Goal: Navigation & Orientation: Find specific page/section

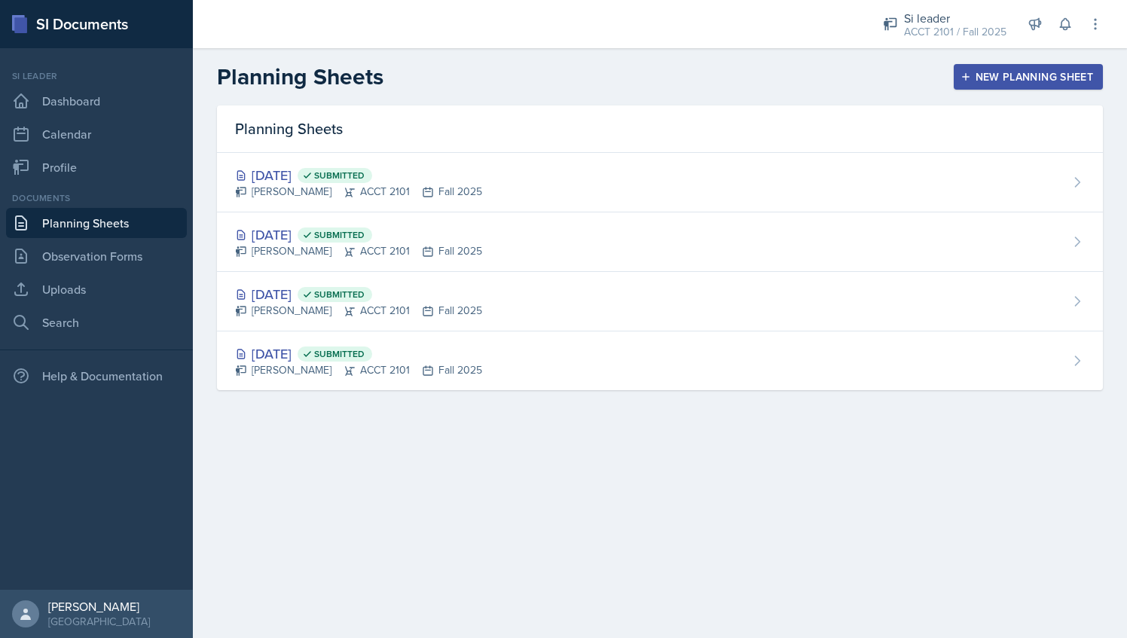
click at [108, 215] on link "Planning Sheets" at bounding box center [96, 223] width 181 height 30
click at [997, 23] on div "Si leader" at bounding box center [955, 18] width 102 height 18
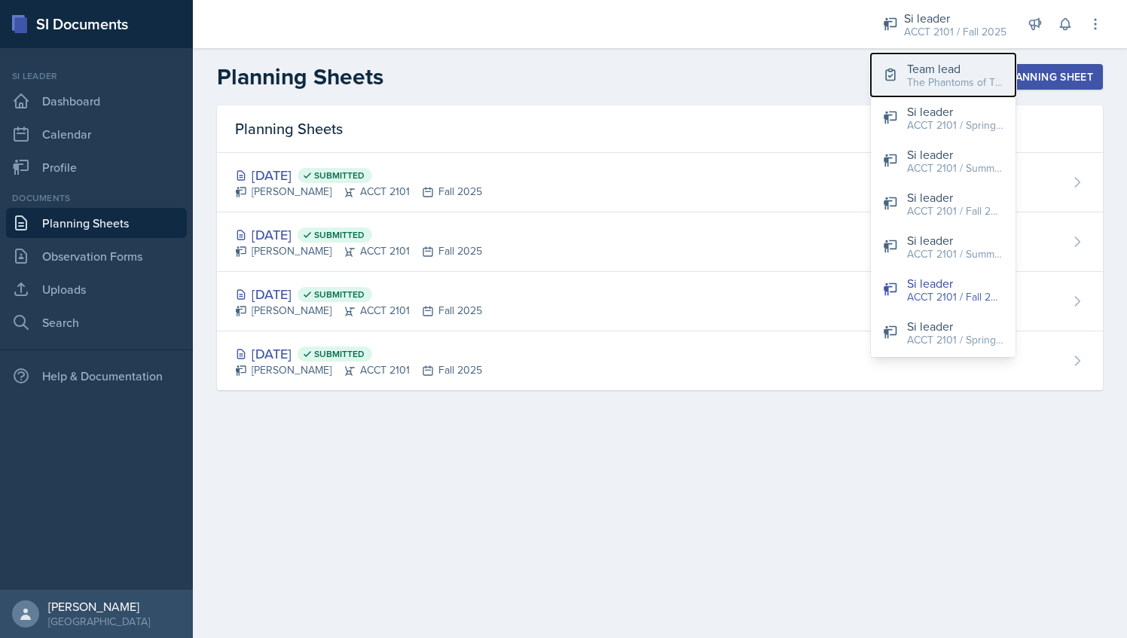
click at [948, 78] on div "The Phantoms of The Opera / Fall 2025" at bounding box center [955, 83] width 96 height 16
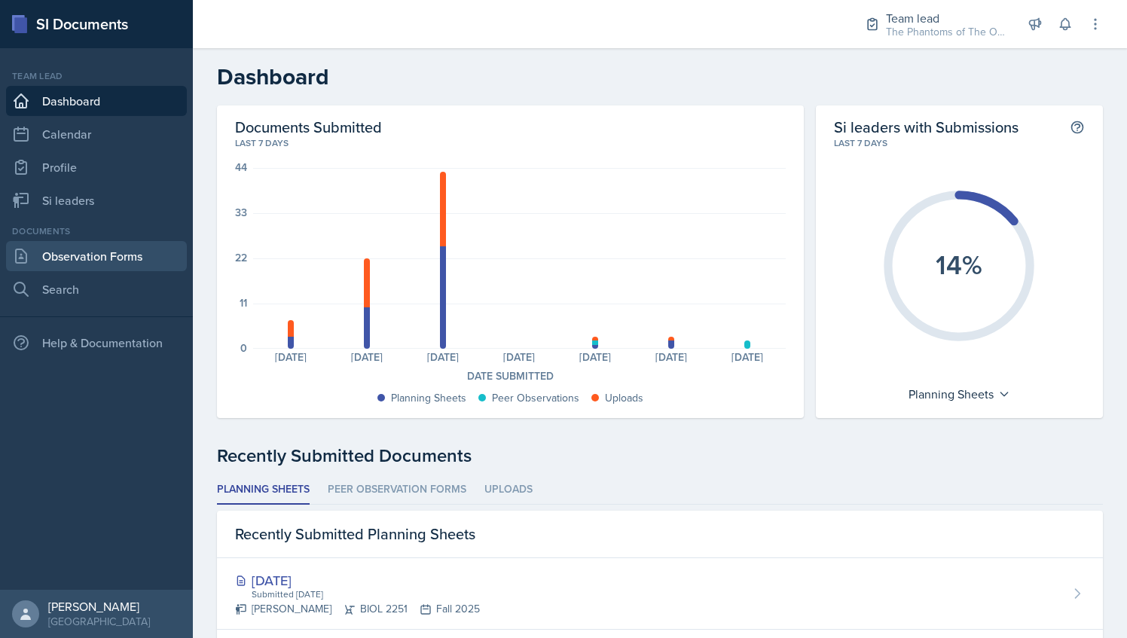
click at [138, 252] on link "Observation Forms" at bounding box center [96, 256] width 181 height 30
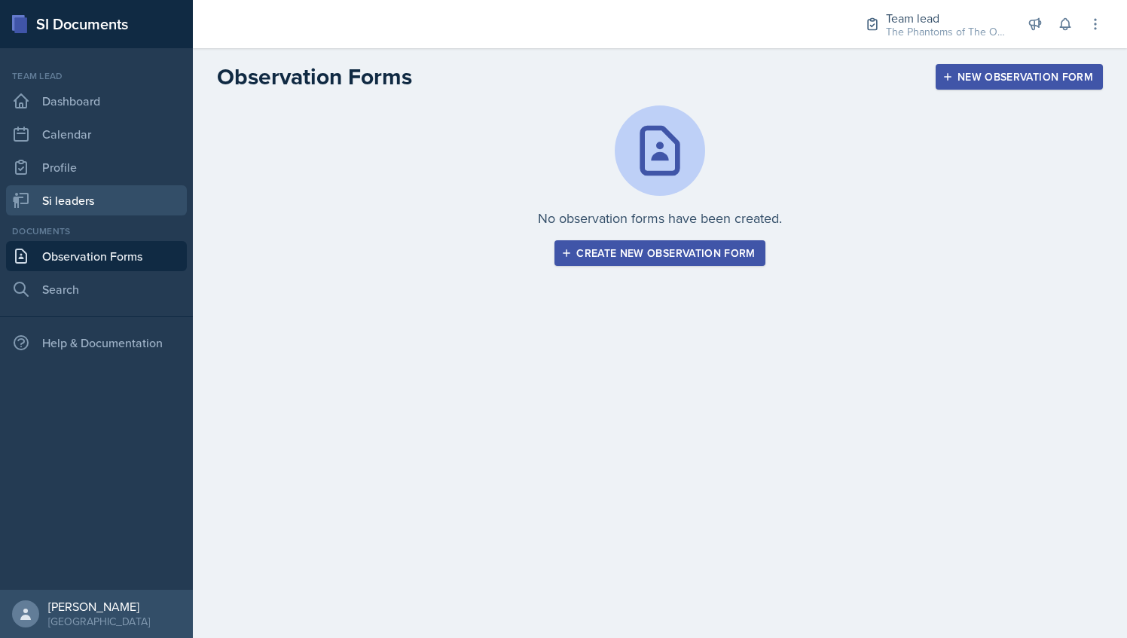
click at [75, 199] on link "Si leaders" at bounding box center [96, 200] width 181 height 30
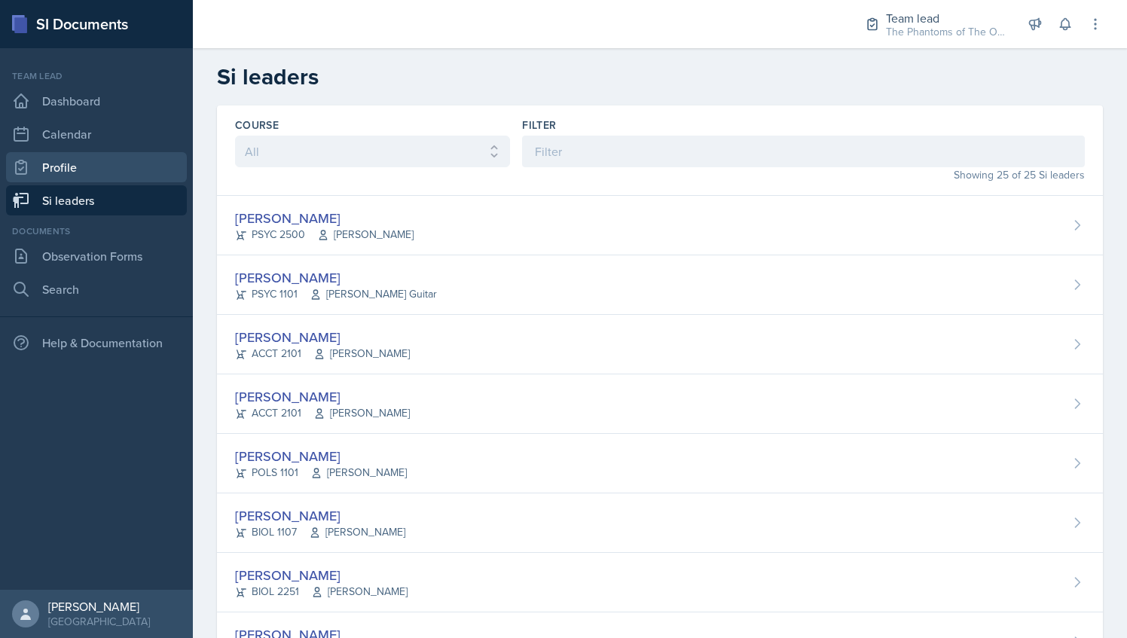
click at [115, 168] on link "Profile" at bounding box center [96, 167] width 181 height 30
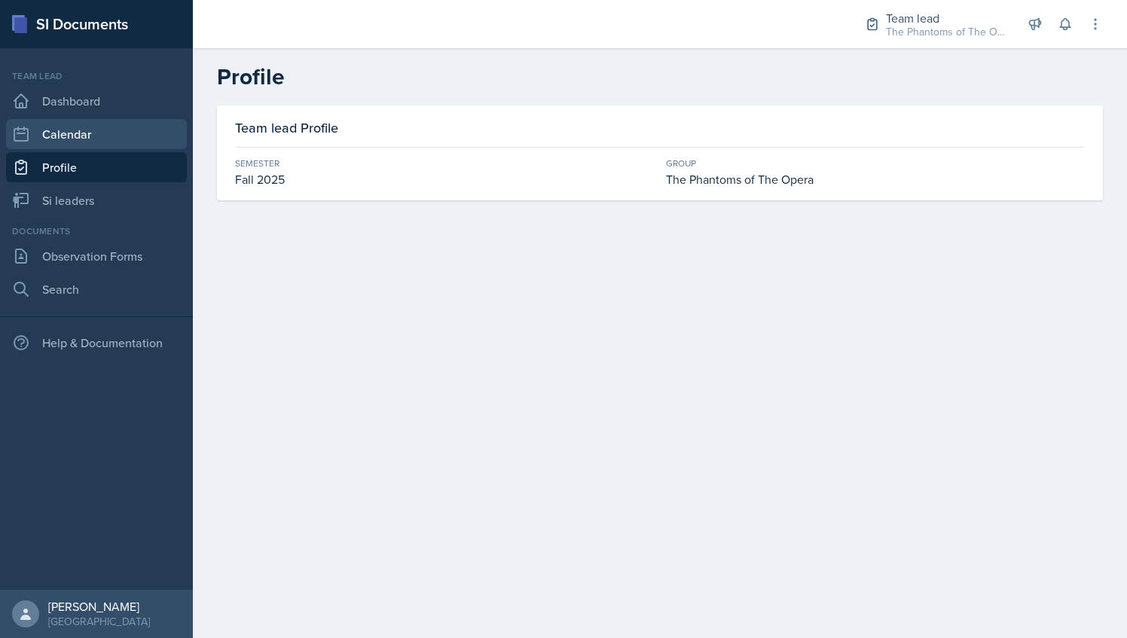
click at [119, 130] on link "Calendar" at bounding box center [96, 134] width 181 height 30
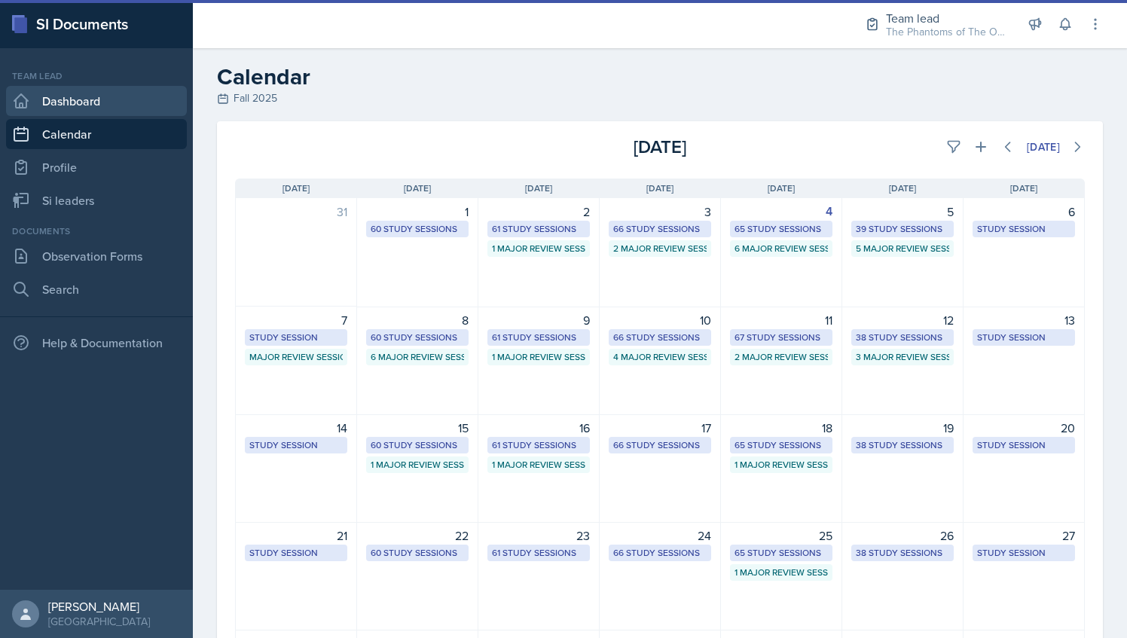
click at [83, 96] on link "Dashboard" at bounding box center [96, 101] width 181 height 30
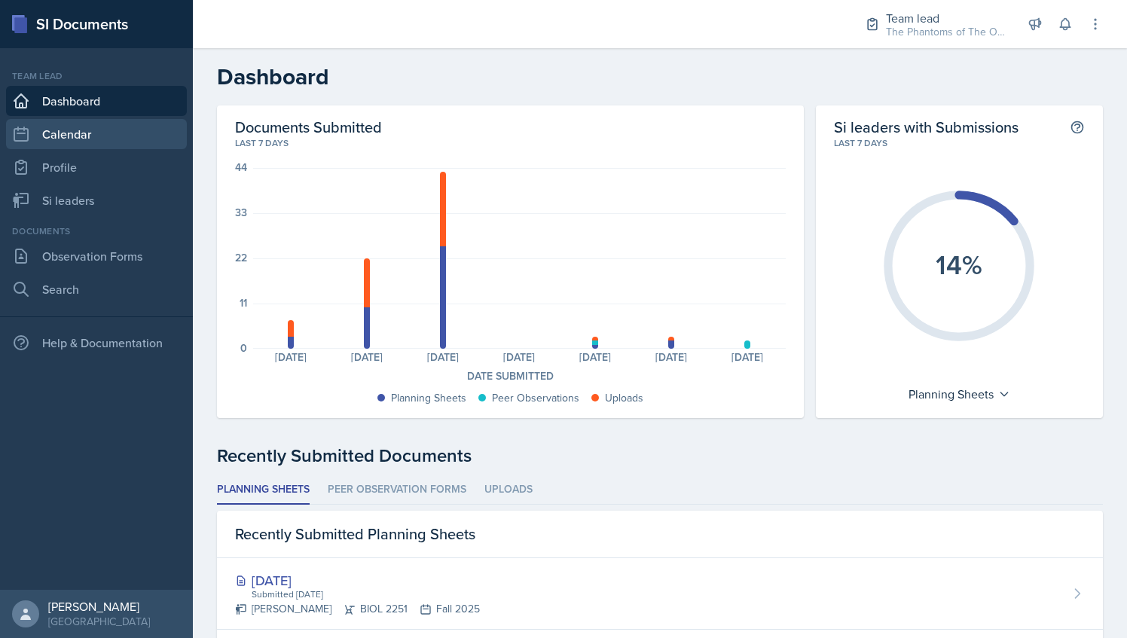
click at [102, 125] on link "Calendar" at bounding box center [96, 134] width 181 height 30
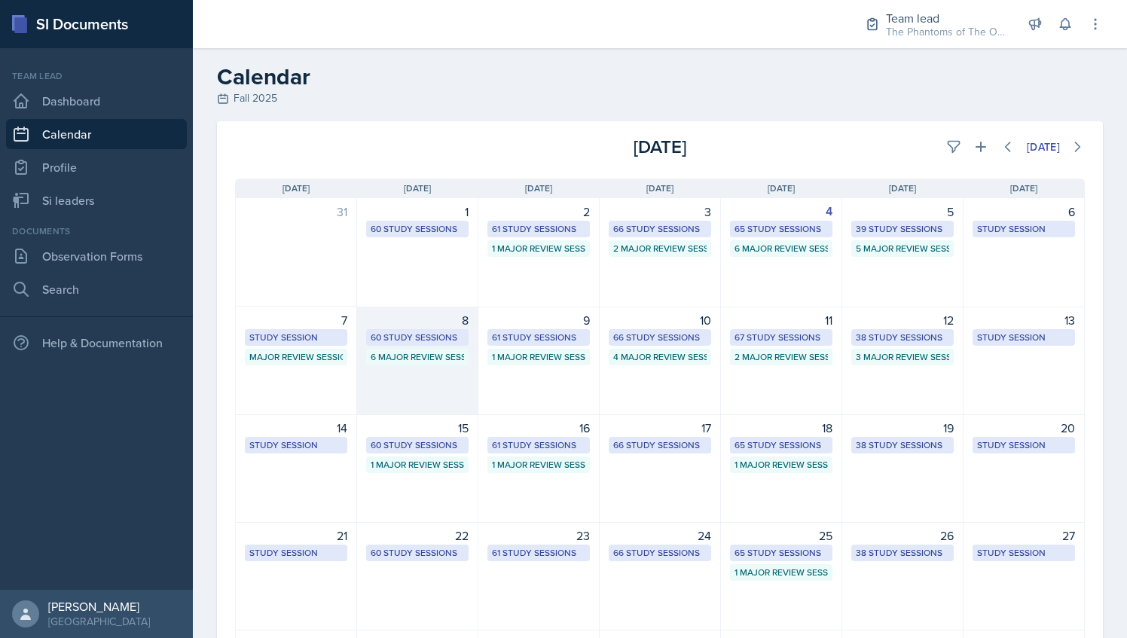
click at [428, 371] on div "8 60 Study Sessions 6 Major Review Sessions" at bounding box center [417, 361] width 121 height 108
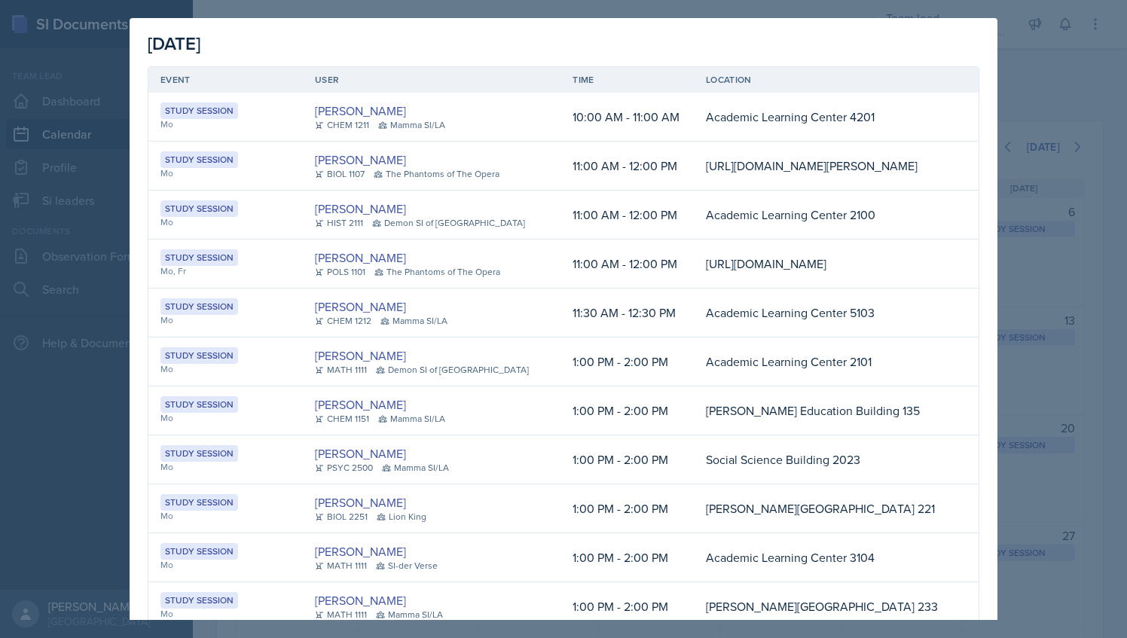
click at [1065, 108] on div at bounding box center [563, 319] width 1127 height 638
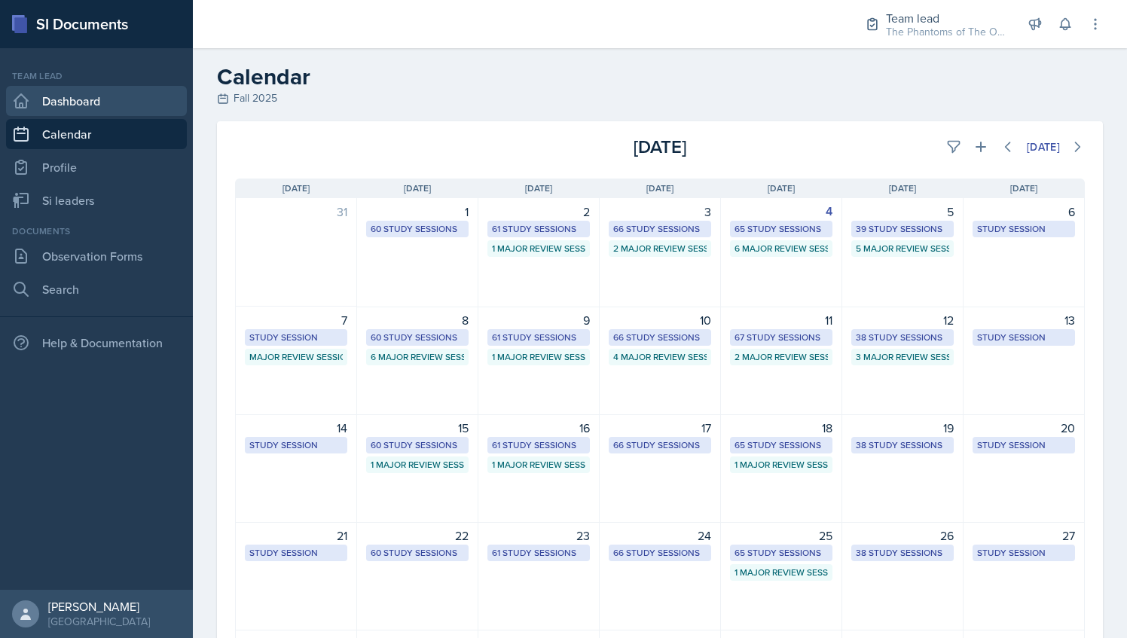
click at [124, 105] on link "Dashboard" at bounding box center [96, 101] width 181 height 30
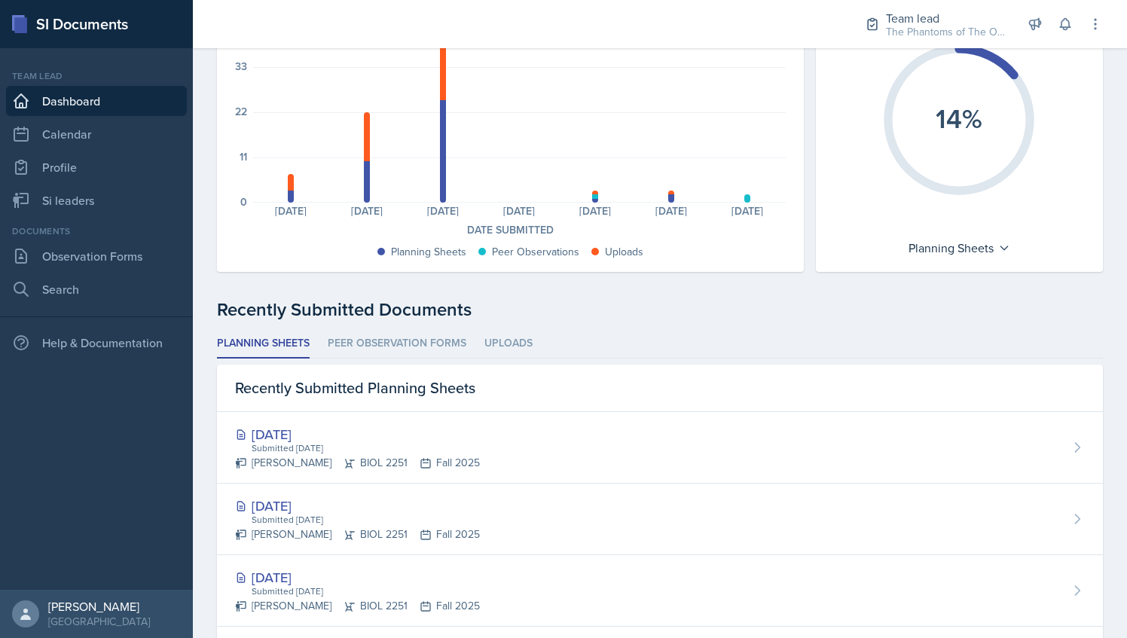
scroll to position [148, 0]
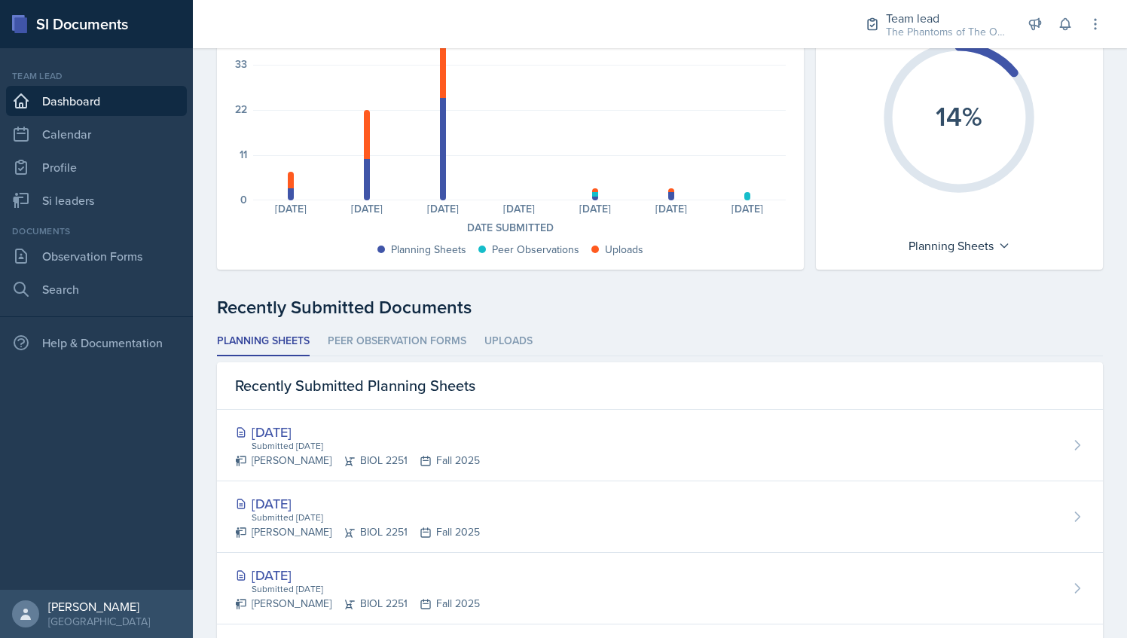
click at [406, 344] on li "Peer Observation Forms" at bounding box center [397, 341] width 139 height 29
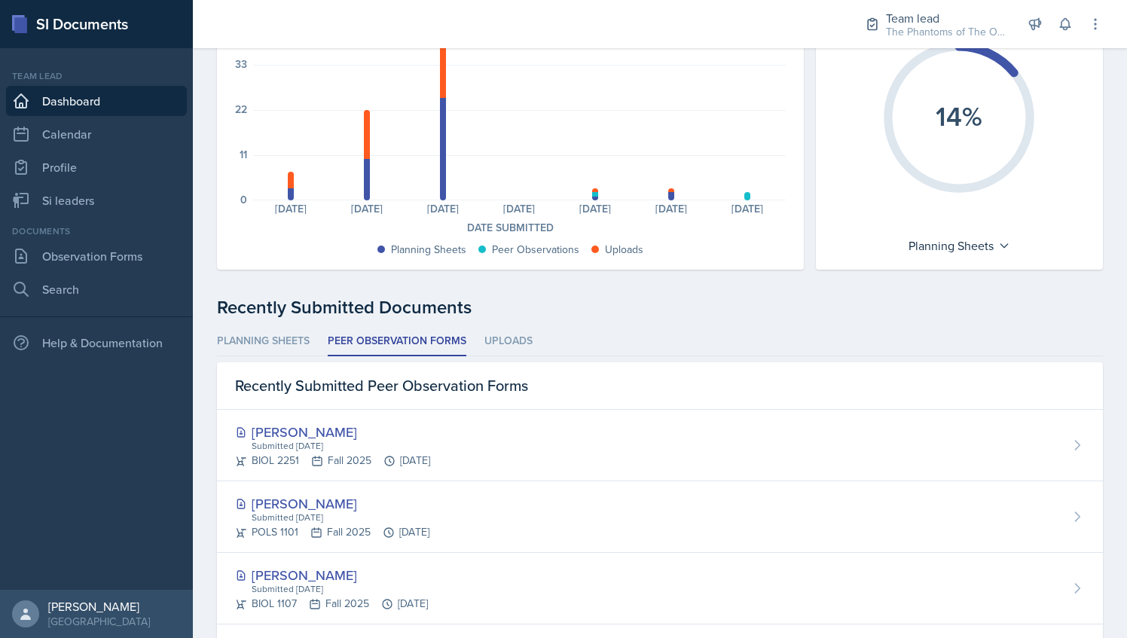
scroll to position [240, 0]
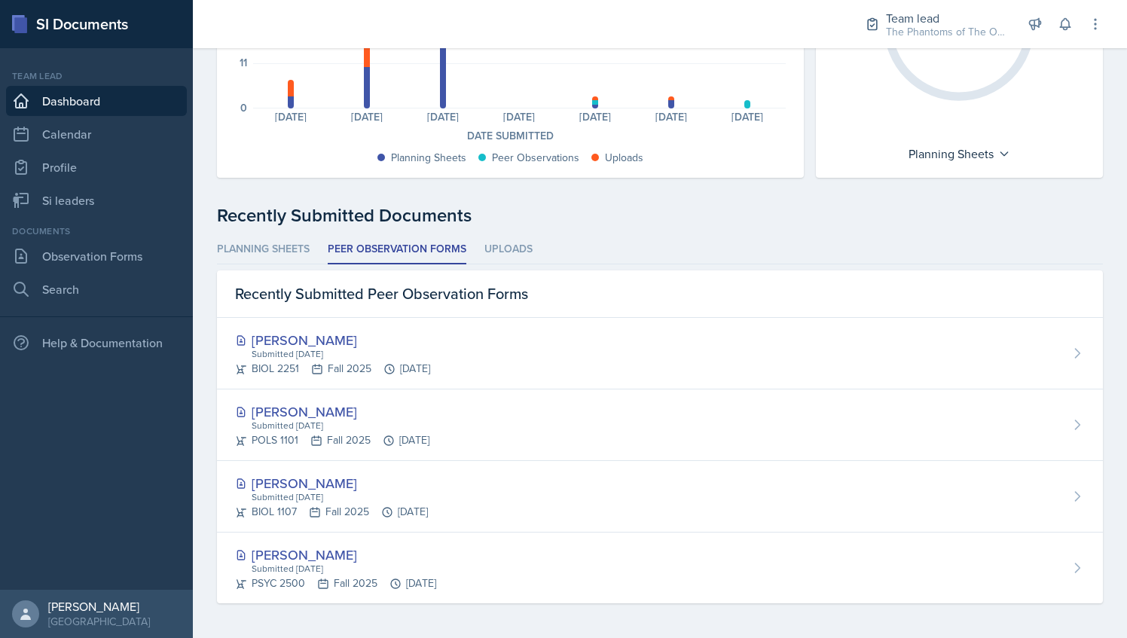
click at [648, 188] on div "Documents Submitted Last 7 days 44 33 22 11 0 Planning Sheets: 3 Uploads: 4 Pla…" at bounding box center [660, 234] width 886 height 738
